Goal: Task Accomplishment & Management: Manage account settings

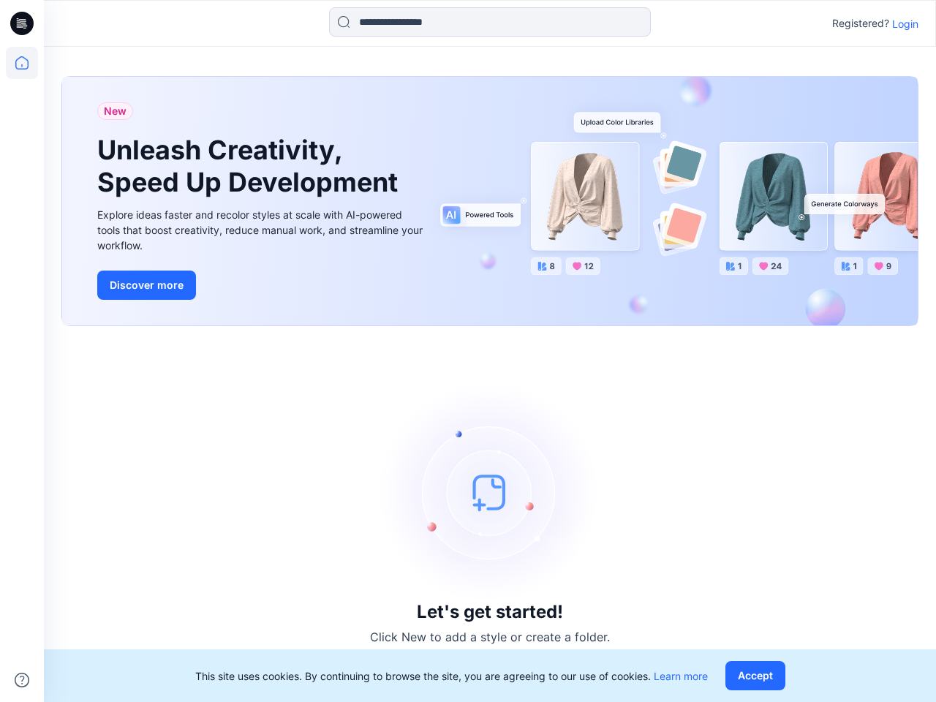
click at [468, 351] on div "Let's get started! Click New to add a style or create a folder." at bounding box center [489, 514] width 857 height 341
click at [23, 23] on icon at bounding box center [24, 23] width 6 height 1
click at [22, 63] on icon at bounding box center [22, 63] width 32 height 32
click at [22, 680] on icon at bounding box center [22, 680] width 15 height 15
click at [490, 22] on input at bounding box center [490, 21] width 322 height 29
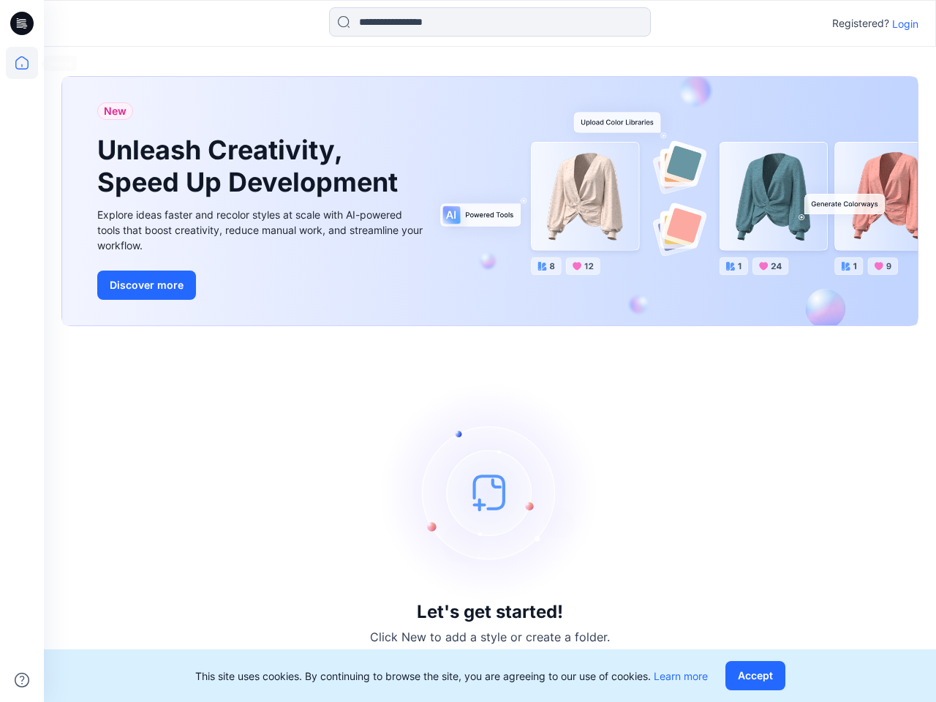
click at [905, 23] on p "Login" at bounding box center [905, 23] width 26 height 15
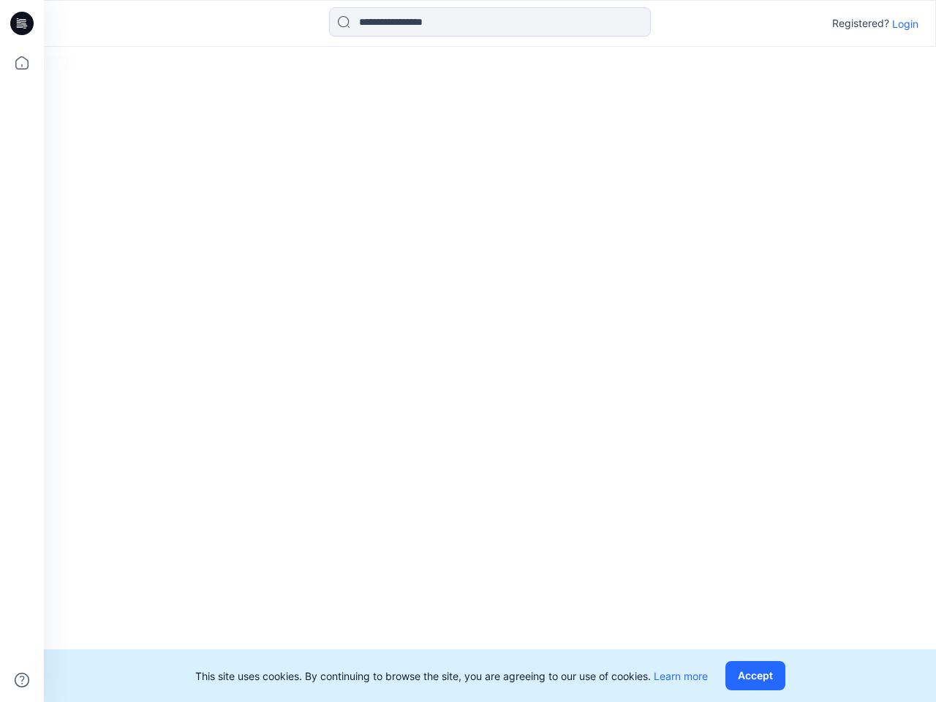
click at [758, 676] on button "Accept" at bounding box center [755, 675] width 60 height 29
